Goal: Information Seeking & Learning: Learn about a topic

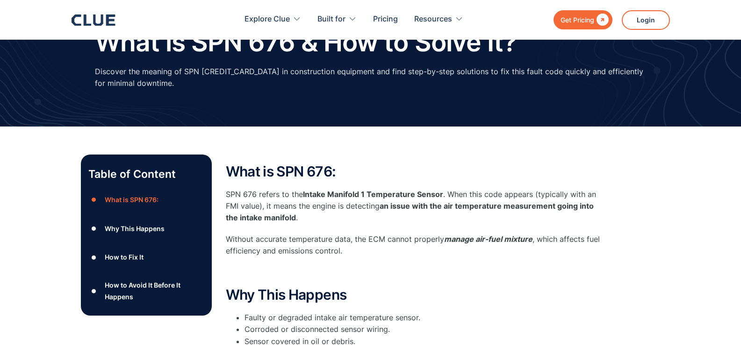
scroll to position [93, 0]
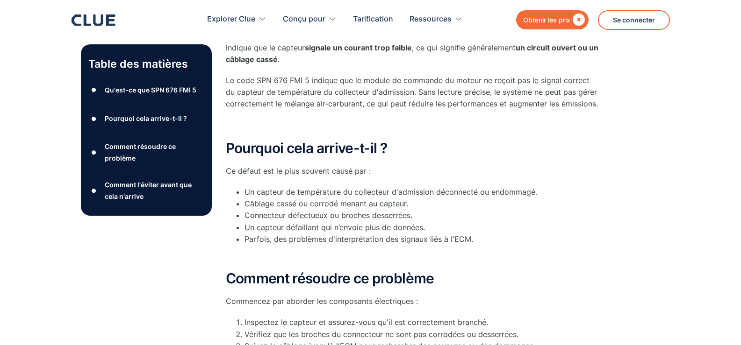
scroll to position [47, 0]
